Goal: Information Seeking & Learning: Find specific fact

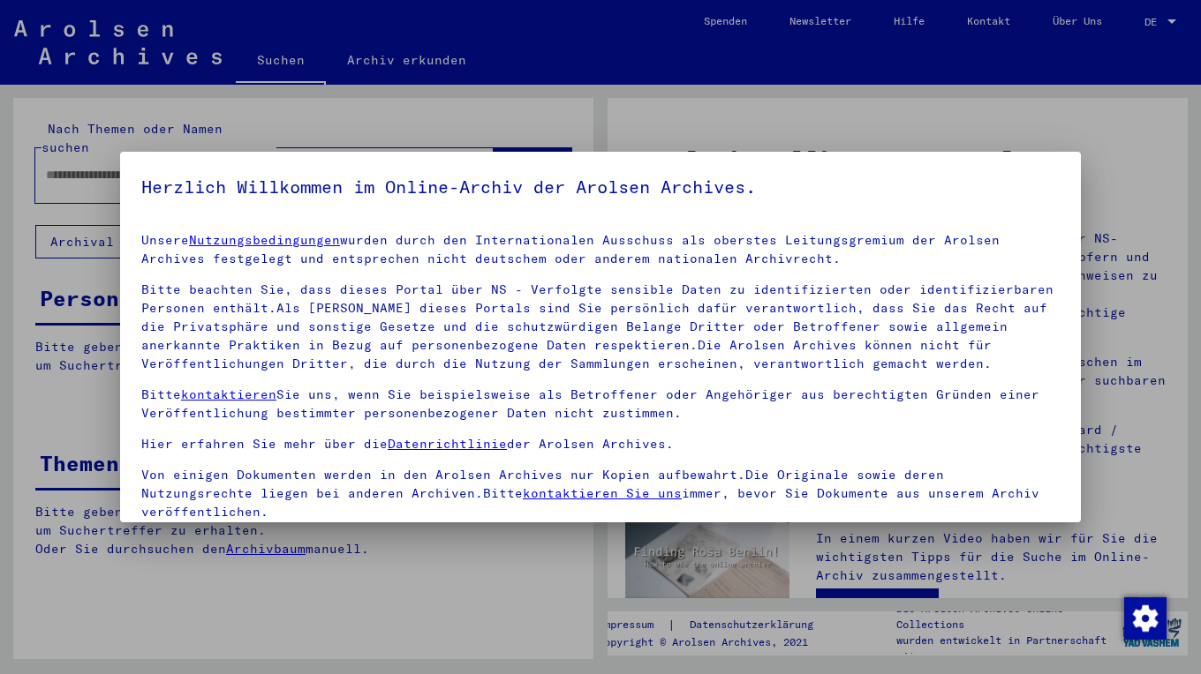
scroll to position [141, 0]
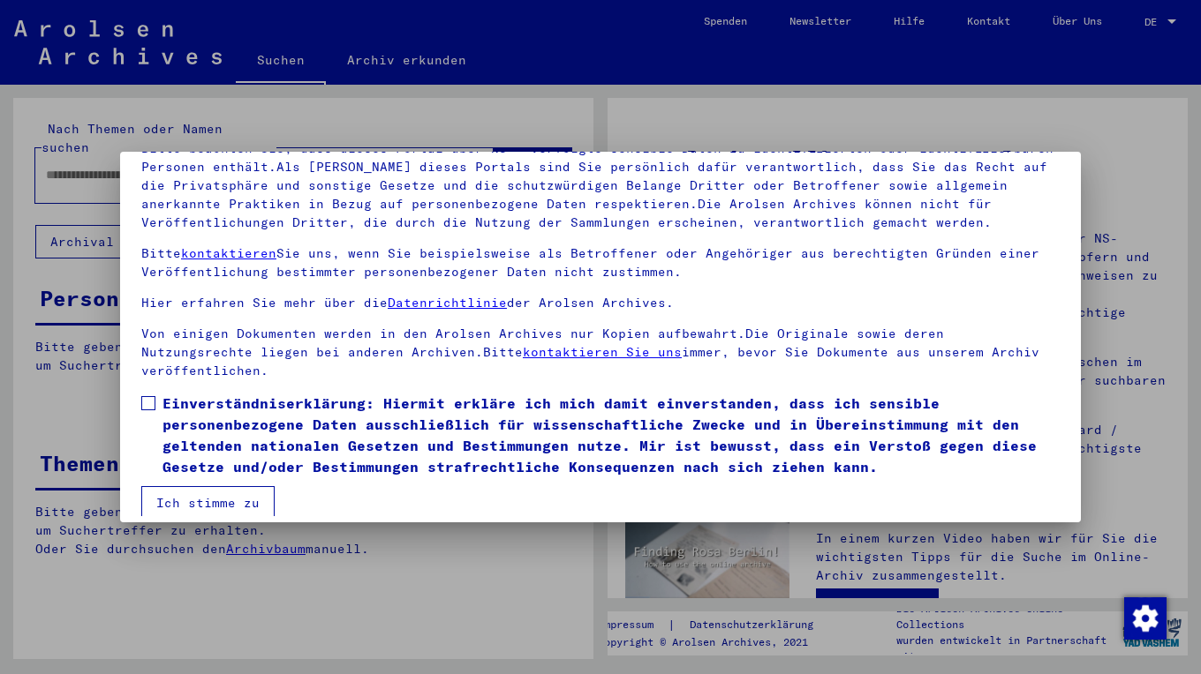
drag, startPoint x: 154, startPoint y: 384, endPoint x: 157, endPoint y: 409, distance: 25.0
click at [154, 396] on span at bounding box center [148, 403] width 14 height 14
click at [199, 486] on button "Ich stimme zu" at bounding box center [207, 503] width 133 height 34
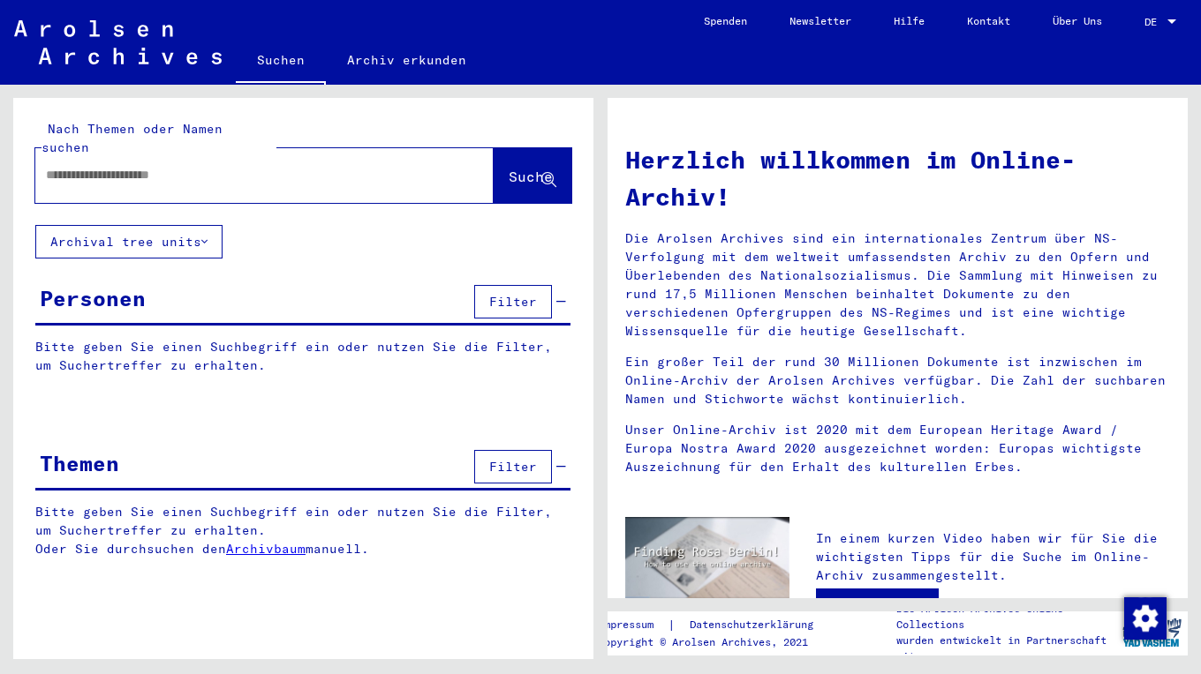
click at [184, 166] on div at bounding box center [237, 175] width 405 height 40
click at [110, 166] on input "text" at bounding box center [243, 175] width 395 height 19
click at [515, 168] on span "Suche" at bounding box center [530, 177] width 44 height 18
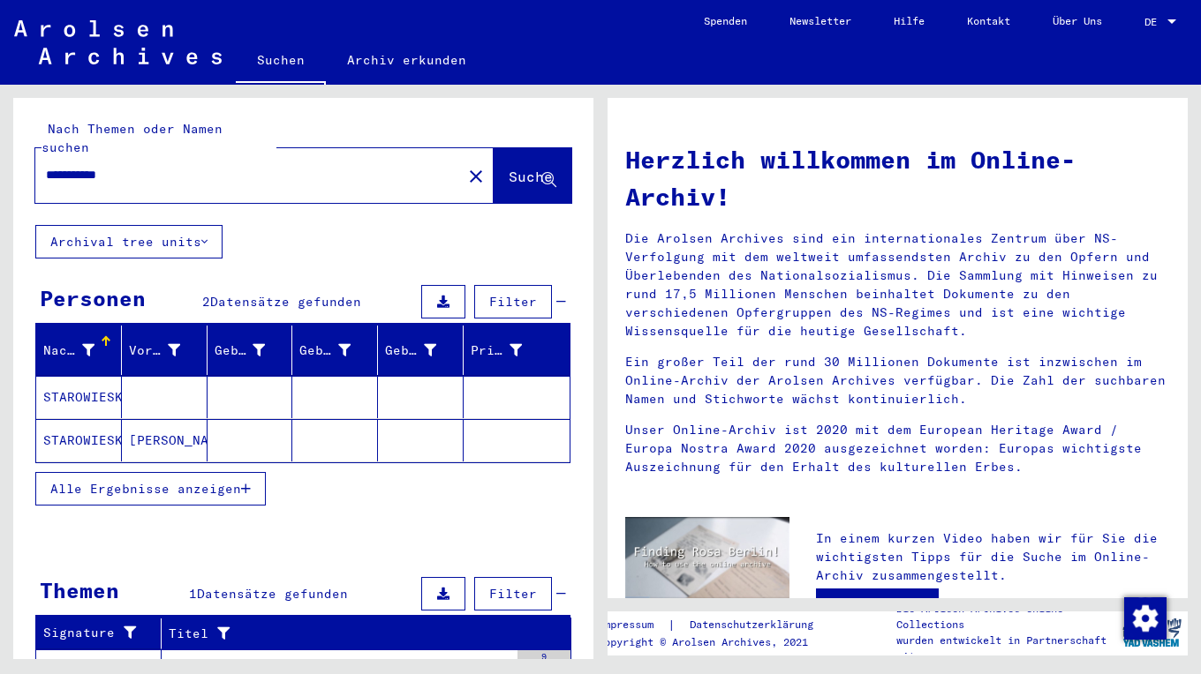
drag, startPoint x: 108, startPoint y: 156, endPoint x: 112, endPoint y: 177, distance: 20.8
click at [107, 166] on input "**********" at bounding box center [243, 175] width 395 height 19
click at [148, 166] on input "**********" at bounding box center [243, 175] width 395 height 19
type input "**********"
click at [508, 168] on span "Suche" at bounding box center [530, 177] width 44 height 18
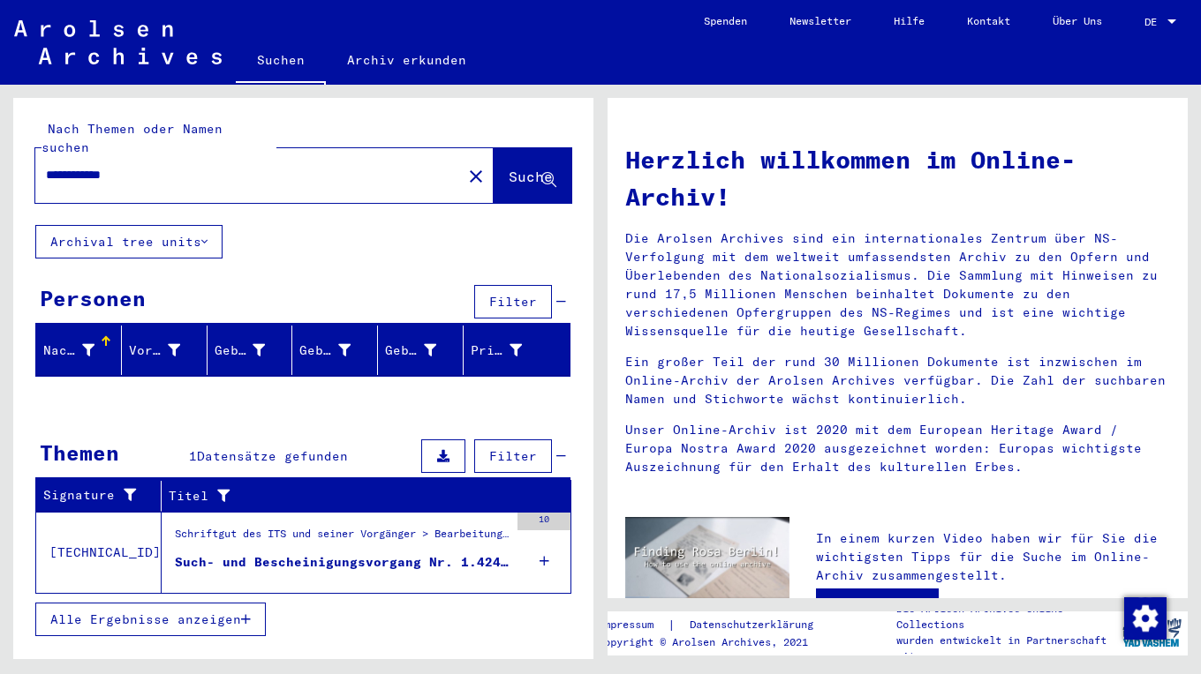
click at [280, 531] on div "Schriftgut des ITS und seiner Vorgänger > Bearbeitung von Anfragen > Fallbezoge…" at bounding box center [342, 538] width 334 height 25
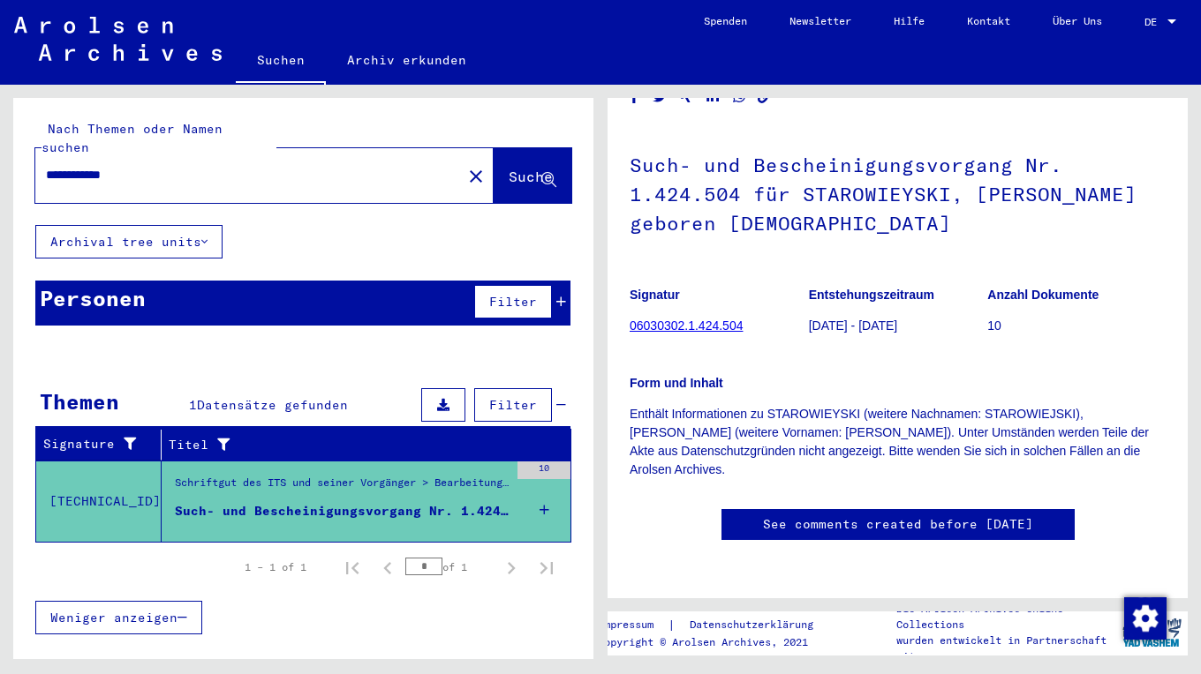
scroll to position [106, 0]
click at [671, 319] on link "06030302.1.424.504" at bounding box center [685, 326] width 113 height 14
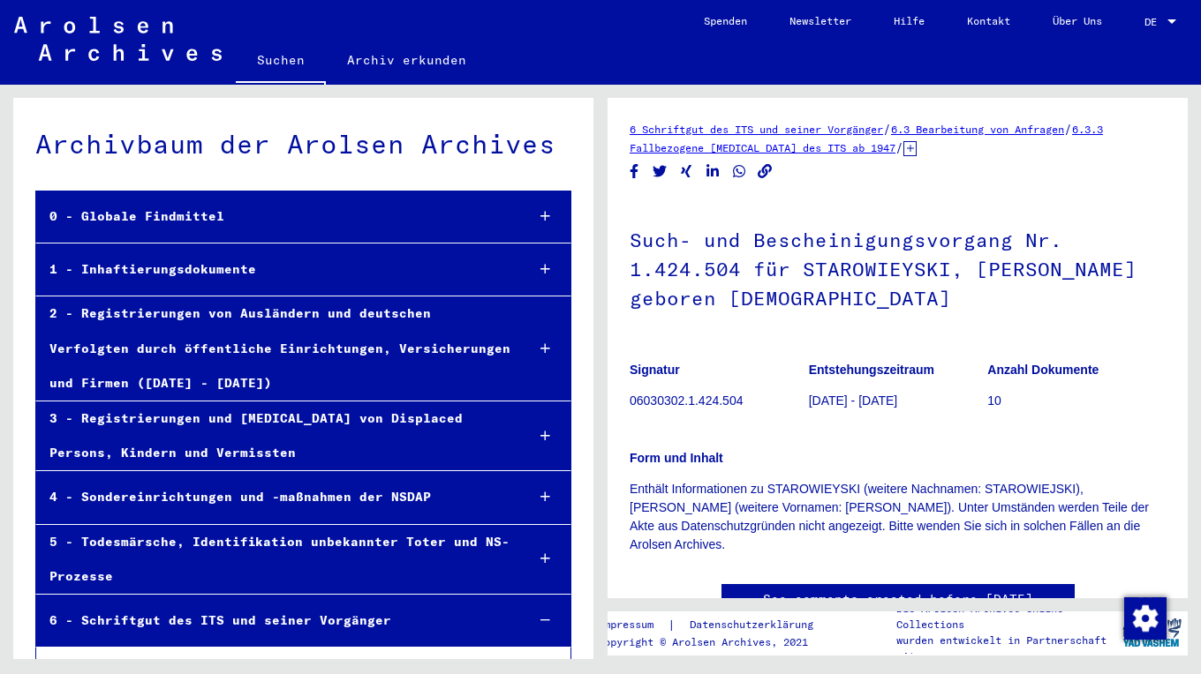
scroll to position [26157, 0]
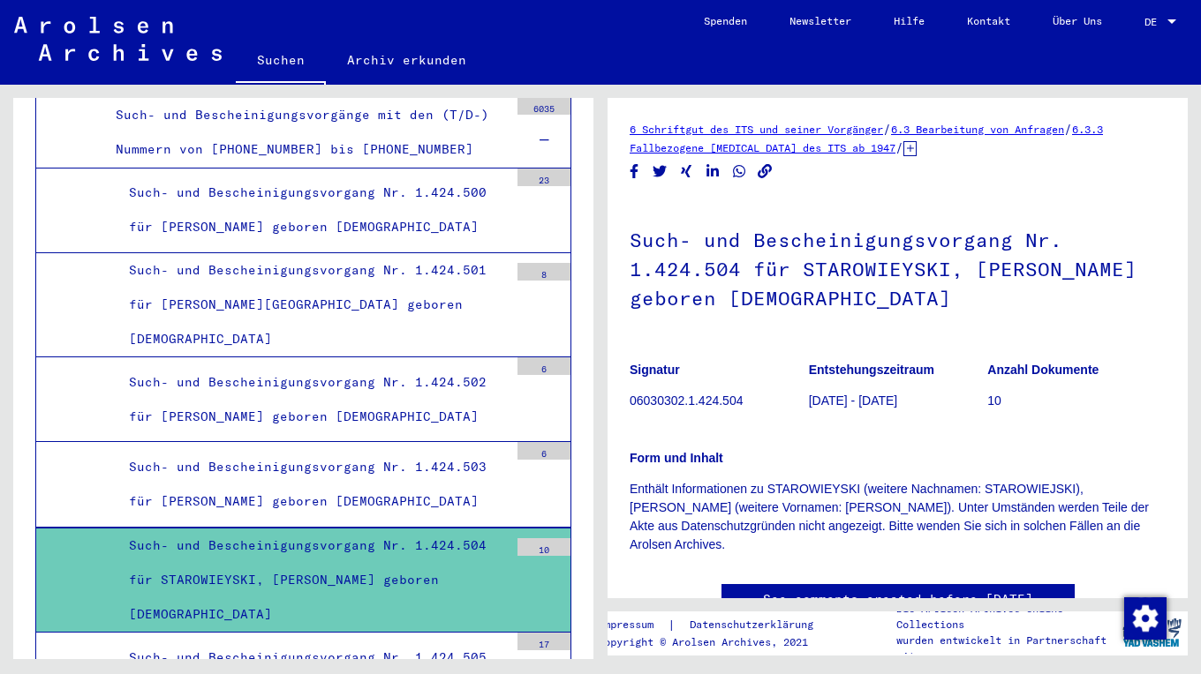
click at [313, 529] on div "Such- und Bescheinigungsvorgang Nr. 1.424.504 für STAROWIEYSKI, [PERSON_NAME] g…" at bounding box center [312, 581] width 393 height 104
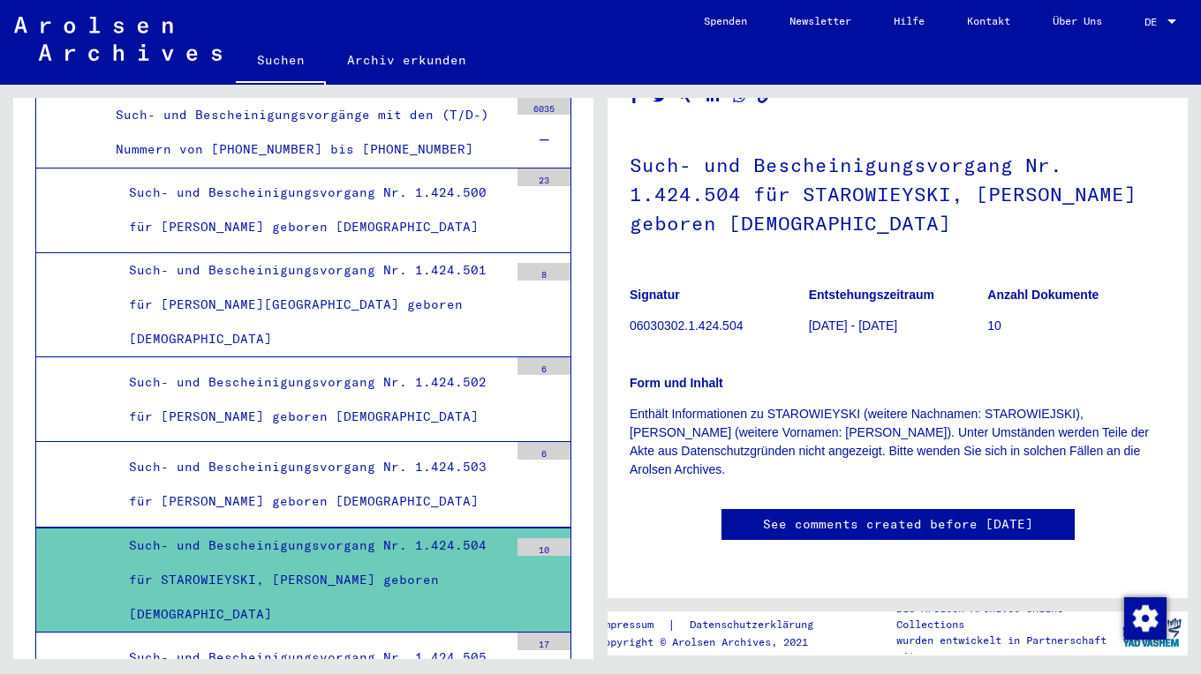
scroll to position [194, 0]
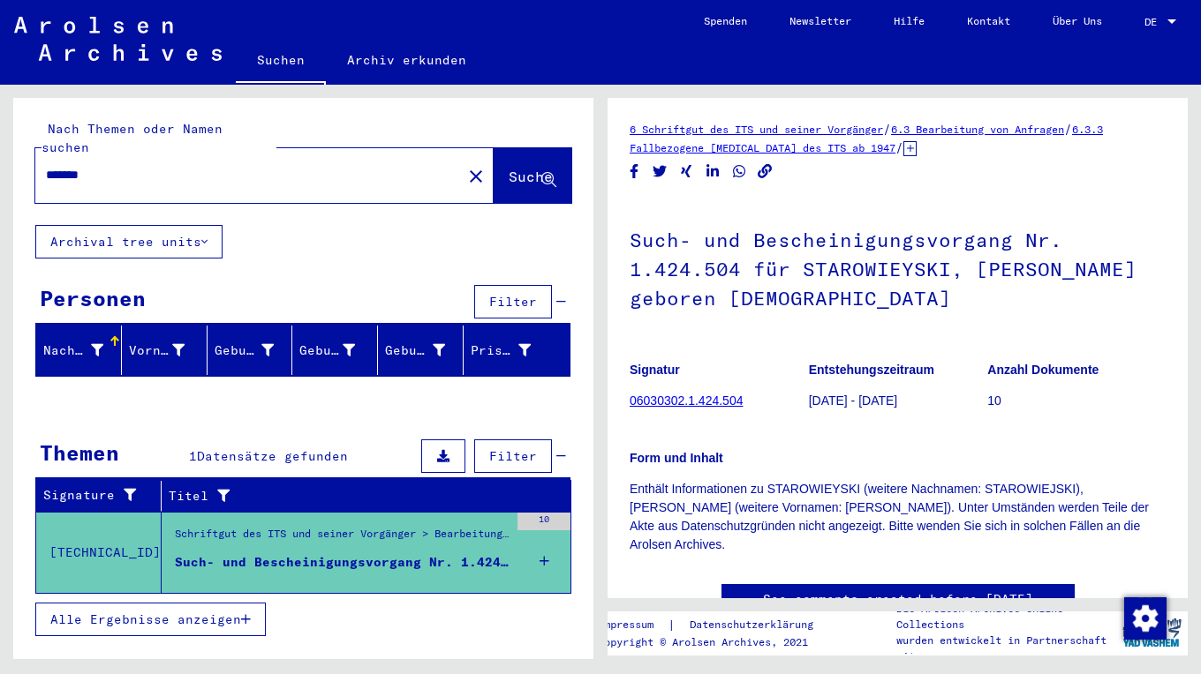
click at [132, 166] on input "*******" at bounding box center [248, 175] width 405 height 19
type input "*"
type input "*********"
click at [508, 168] on span "Suche" at bounding box center [530, 177] width 44 height 18
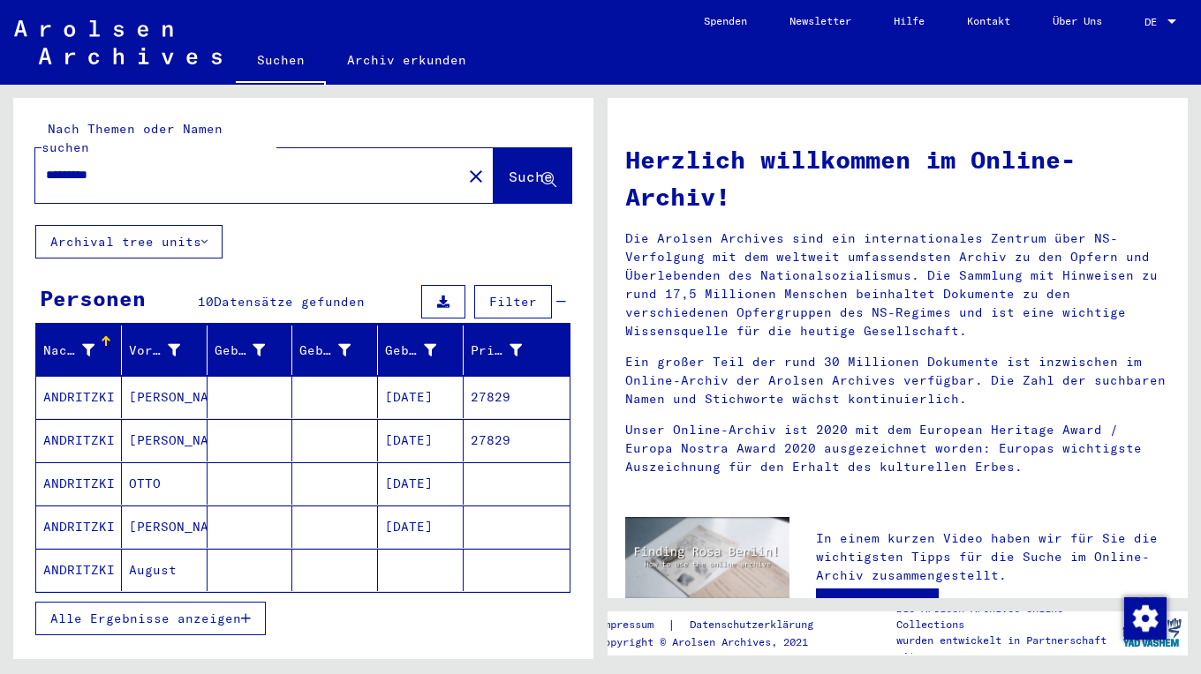
click at [157, 376] on mat-cell "[PERSON_NAME]" at bounding box center [165, 397] width 86 height 42
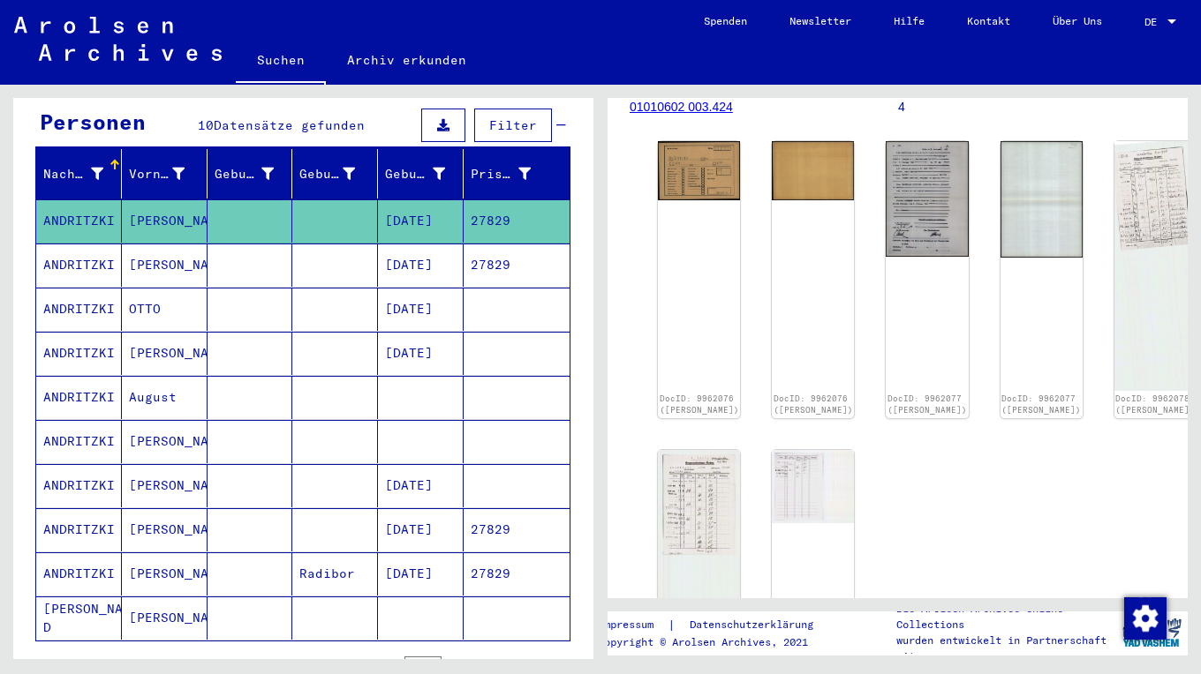
scroll to position [88, 0]
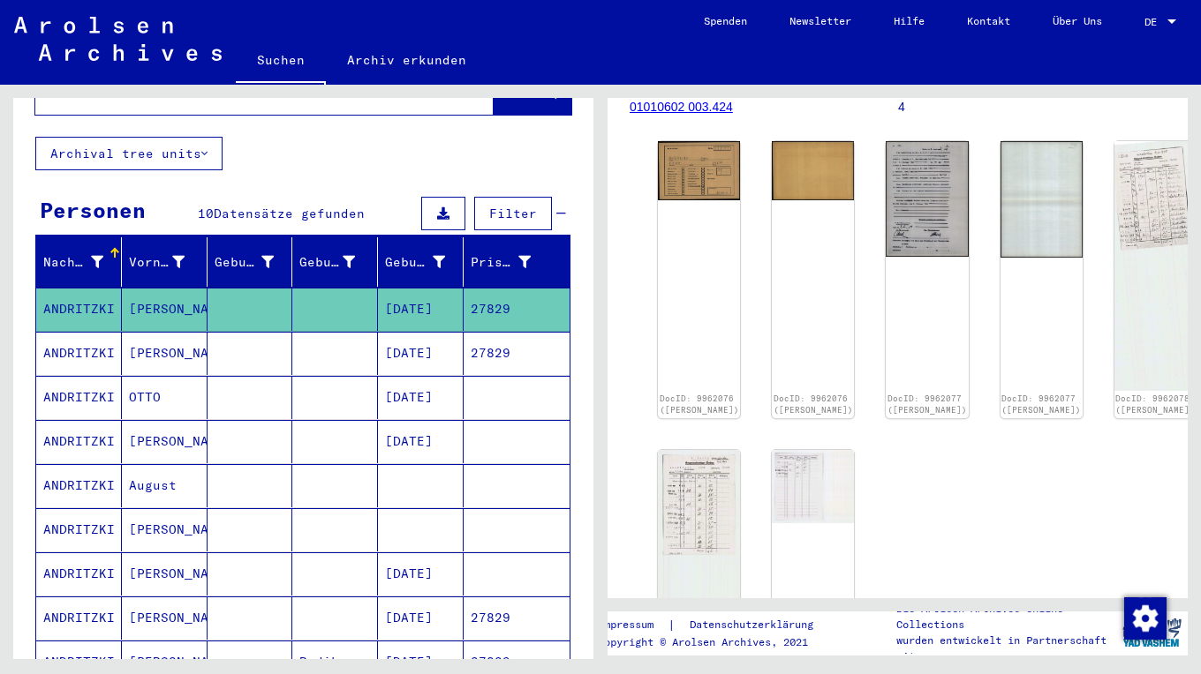
click at [197, 340] on mat-cell "[PERSON_NAME]" at bounding box center [165, 353] width 86 height 43
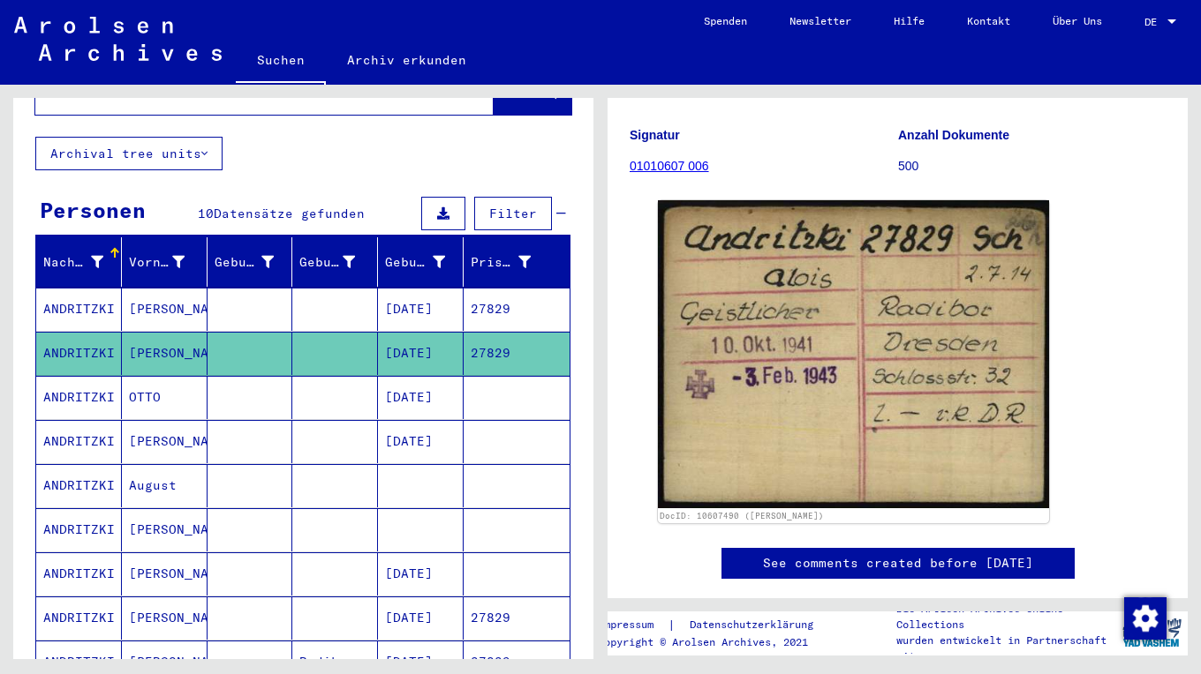
scroll to position [88, 0]
